Goal: Register for event/course: Register for event/course

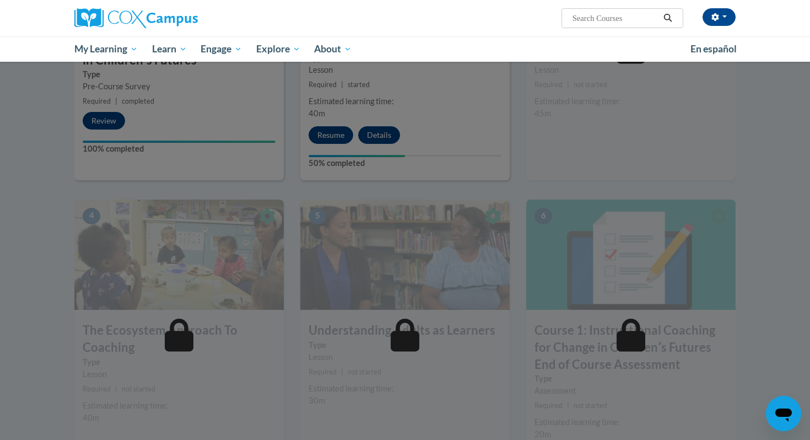
click at [133, 46] on div at bounding box center [404, -1] width 661 height 209
click at [719, 15] on div at bounding box center [404, -1] width 661 height 209
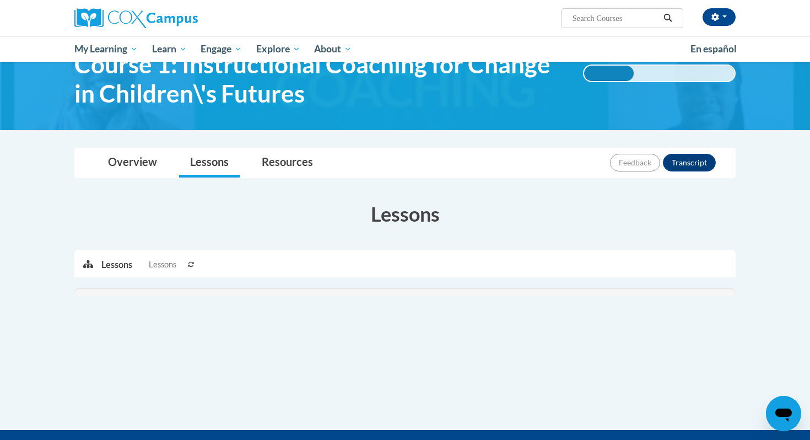
scroll to position [235, 0]
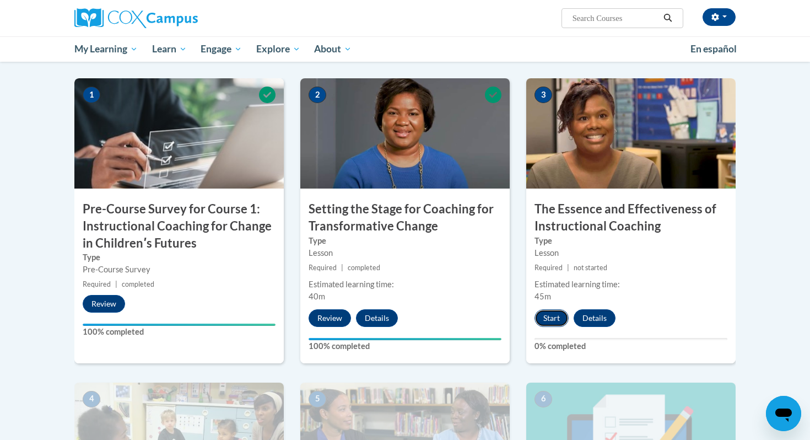
click at [554, 320] on button "Start" at bounding box center [552, 318] width 34 height 18
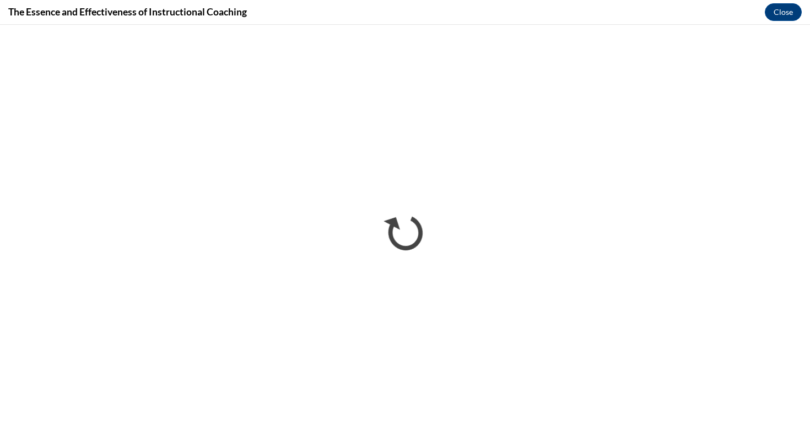
scroll to position [0, 0]
